Goal: Task Accomplishment & Management: Complete application form

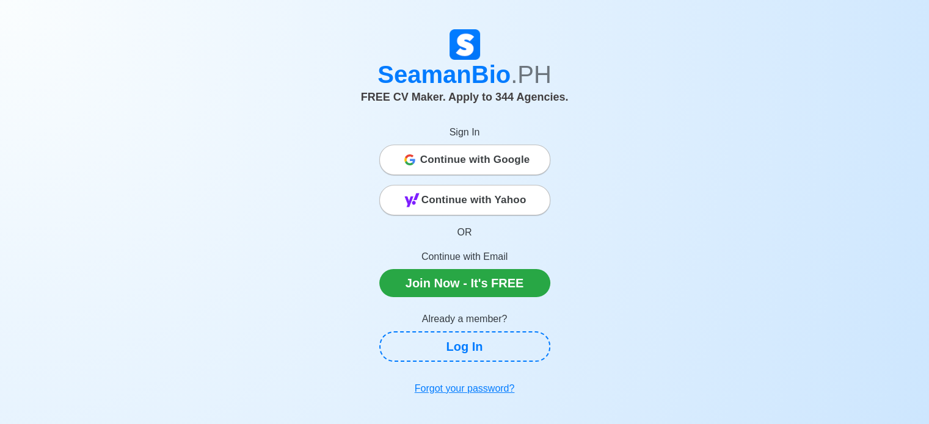
click at [453, 156] on span "Continue with Google" at bounding box center [475, 160] width 110 height 24
